Goal: Obtain resource: Download file/media

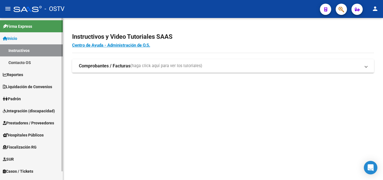
click at [28, 89] on span "Liquidación de Convenios" at bounding box center [27, 87] width 49 height 6
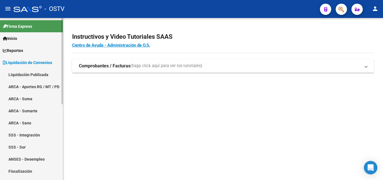
click at [34, 62] on span "Liquidación de Convenios" at bounding box center [27, 63] width 49 height 6
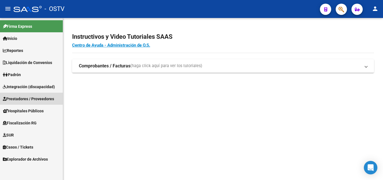
click at [37, 94] on link "Prestadores / Proveedores" at bounding box center [31, 99] width 63 height 12
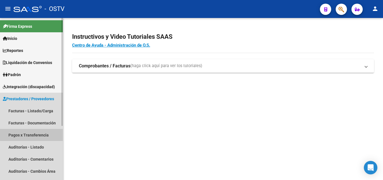
click at [39, 133] on link "Pagos x Transferencia" at bounding box center [31, 135] width 63 height 12
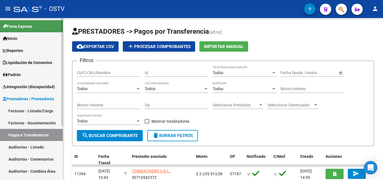
click at [43, 127] on link "Facturas - Documentación" at bounding box center [31, 123] width 63 height 12
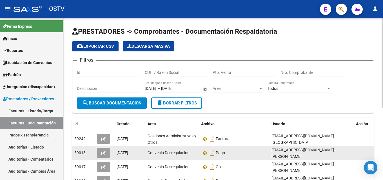
scroll to position [28, 0]
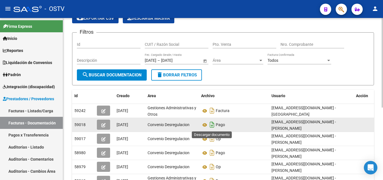
click at [211, 124] on icon "Descargar documento" at bounding box center [211, 124] width 7 height 9
